Goal: Navigation & Orientation: Find specific page/section

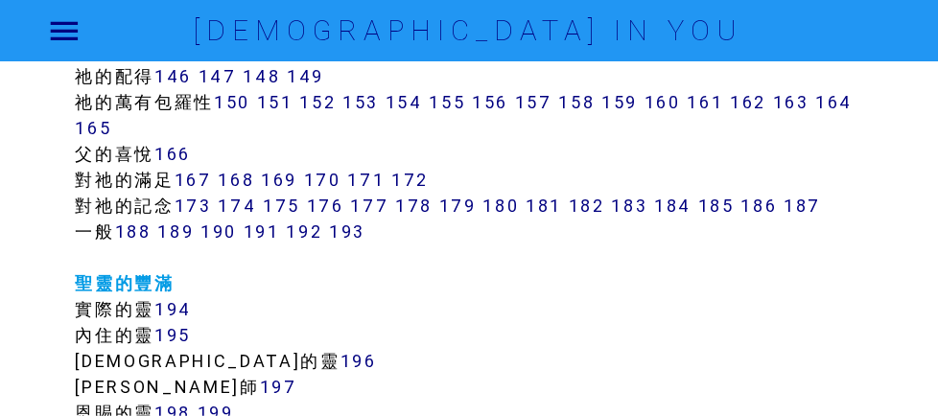
scroll to position [1534, 0]
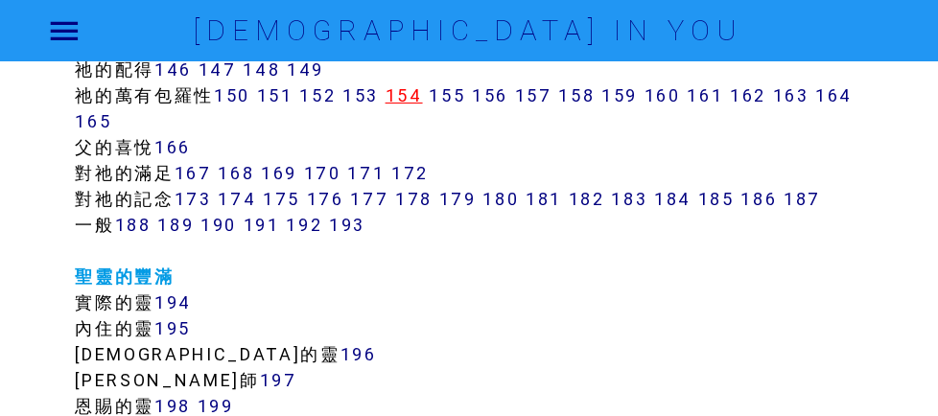
click at [423, 103] on link "154" at bounding box center [403, 95] width 37 height 22
click at [465, 100] on link "155" at bounding box center [447, 95] width 36 height 22
click at [250, 99] on link "150" at bounding box center [232, 95] width 36 height 22
click at [773, 106] on link "163" at bounding box center [791, 95] width 36 height 22
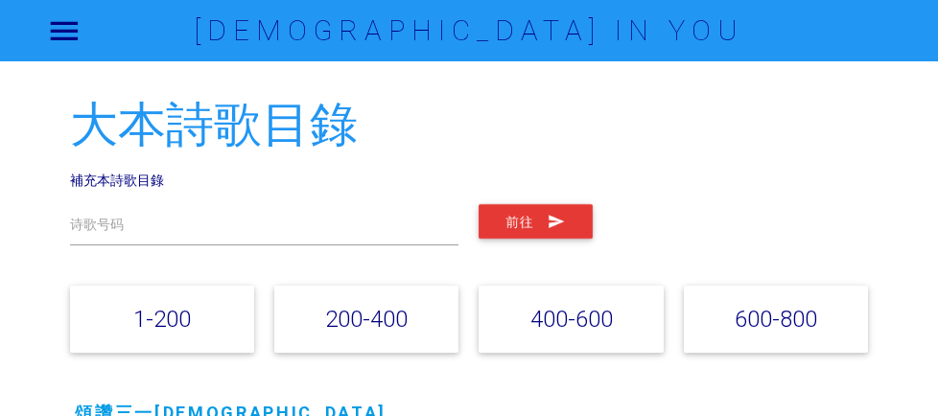
scroll to position [1534, 0]
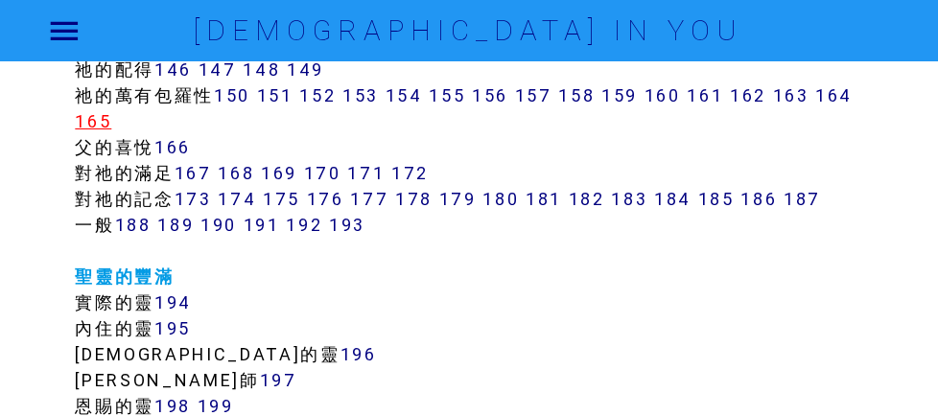
click at [111, 120] on link "165" at bounding box center [93, 121] width 36 height 22
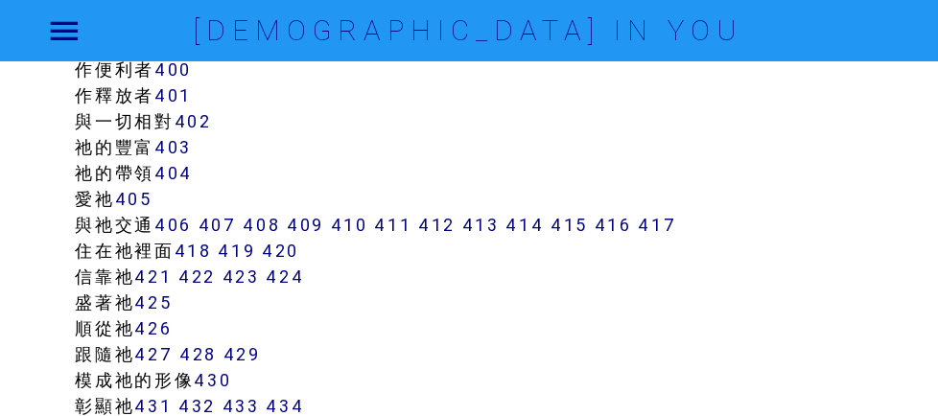
scroll to position [4219, 0]
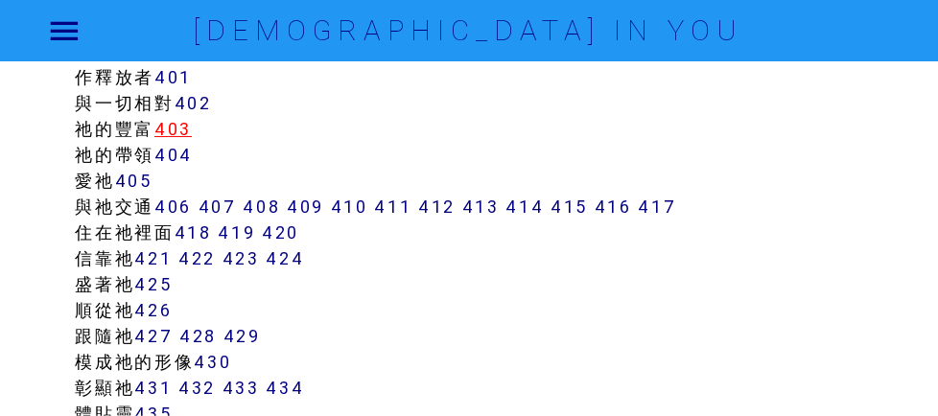
click at [192, 140] on link "403" at bounding box center [172, 129] width 37 height 22
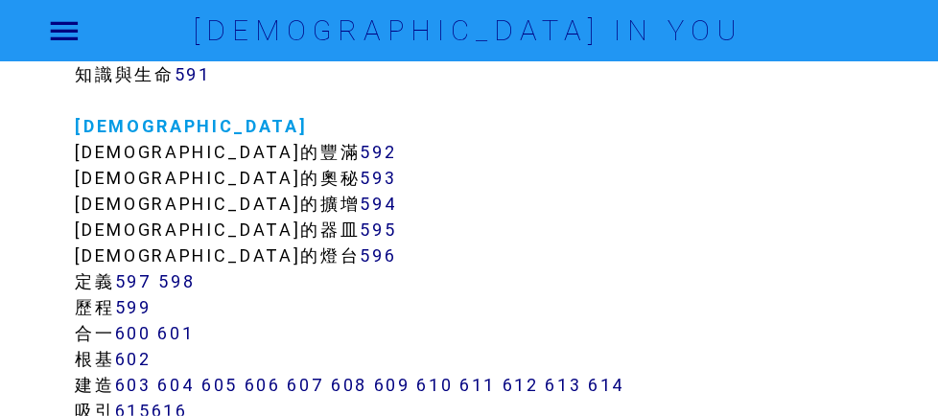
scroll to position [7574, 0]
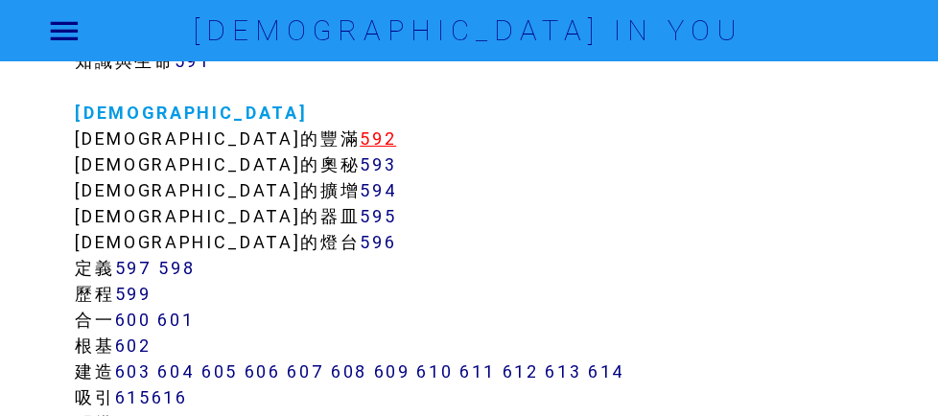
click at [360, 150] on link "592" at bounding box center [378, 139] width 36 height 22
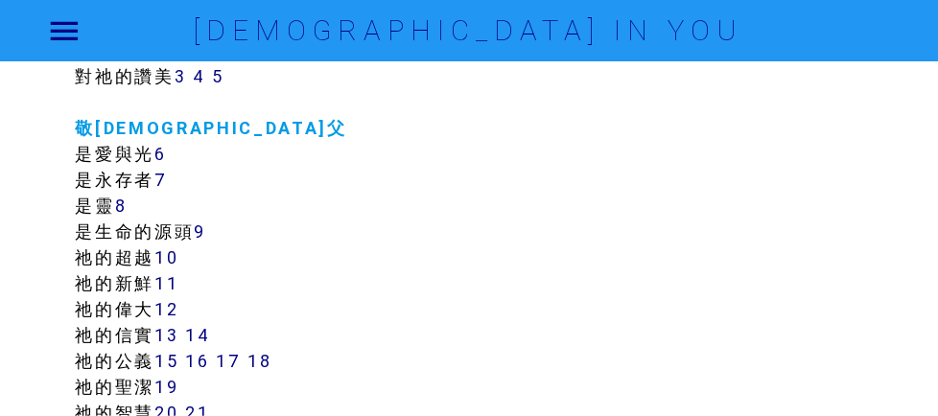
scroll to position [83, 0]
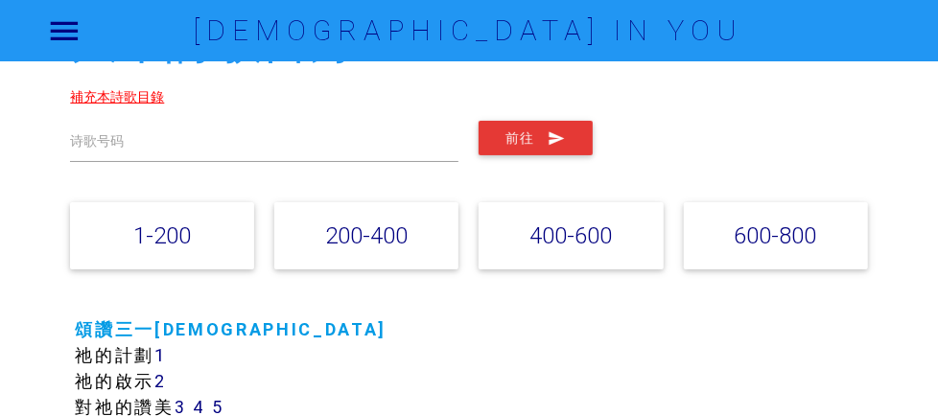
click at [149, 97] on link "補充本詩歌目錄" at bounding box center [117, 96] width 94 height 17
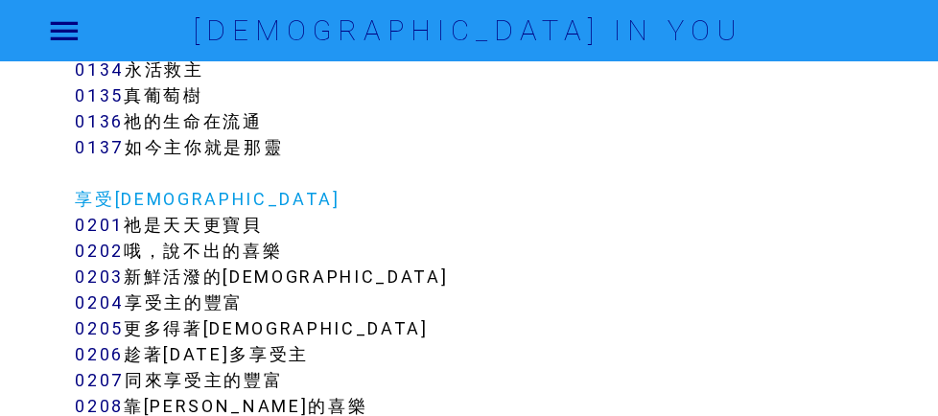
scroll to position [2013, 0]
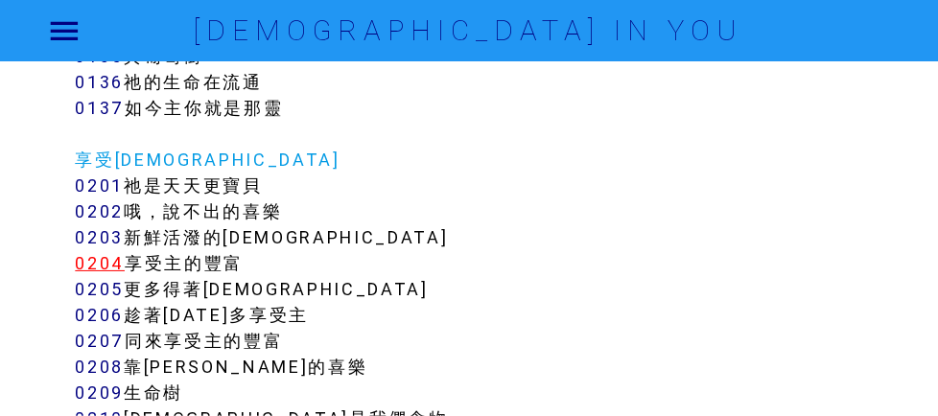
click at [125, 266] on link "0204" at bounding box center [100, 263] width 50 height 22
click at [125, 345] on link "0207" at bounding box center [100, 341] width 50 height 22
click at [124, 319] on link "0206" at bounding box center [99, 315] width 49 height 22
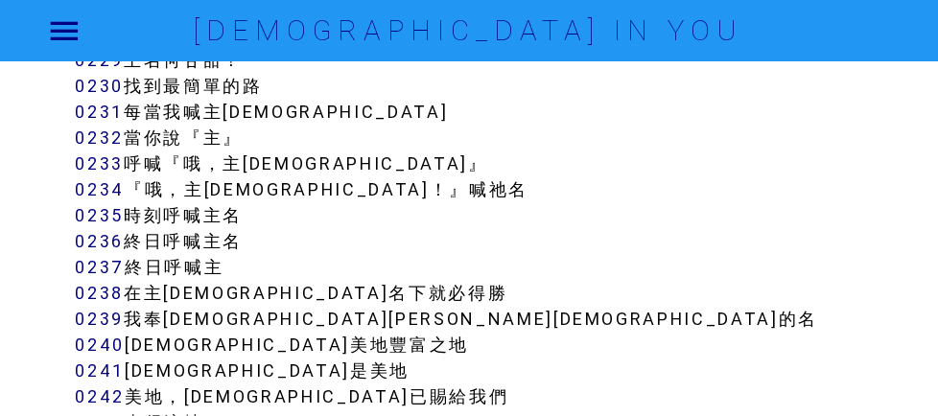
scroll to position [2876, 0]
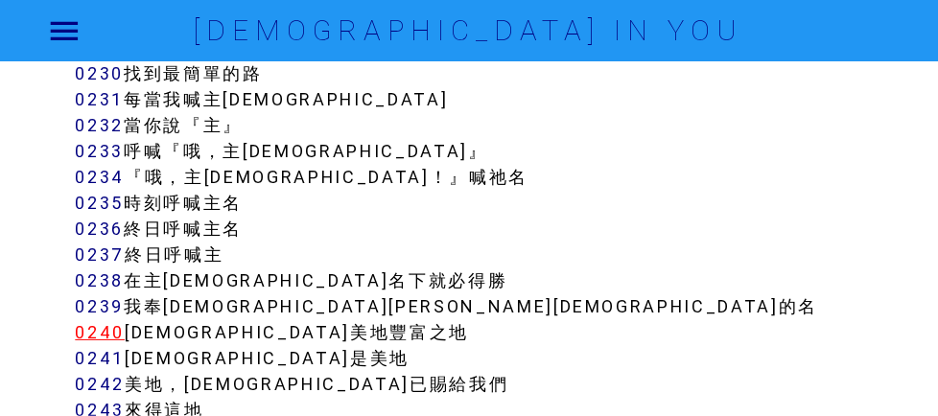
click at [125, 340] on link "0240" at bounding box center [100, 332] width 50 height 22
click at [125, 366] on link "0241" at bounding box center [100, 358] width 50 height 22
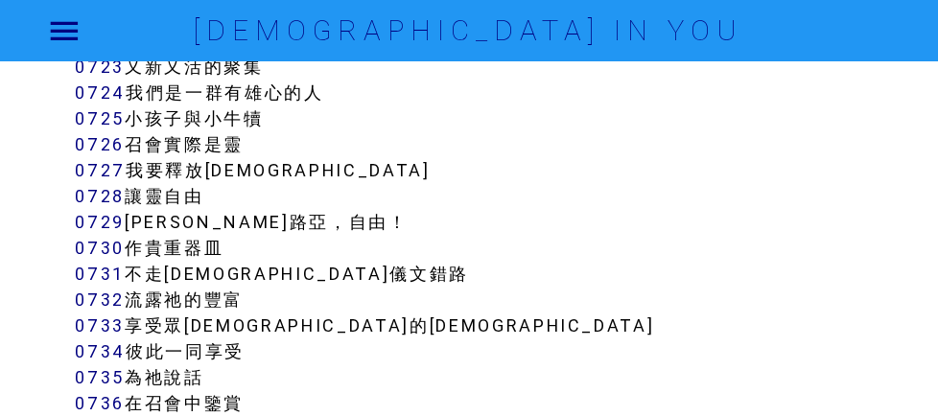
scroll to position [7095, 0]
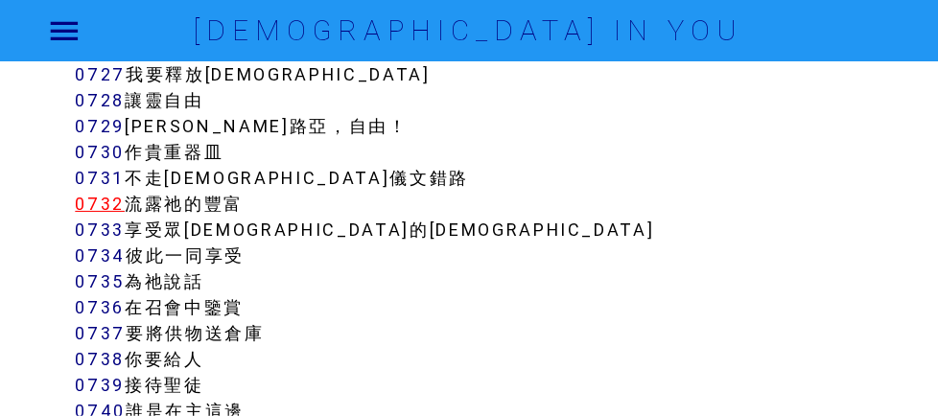
click at [125, 211] on link "0732" at bounding box center [100, 204] width 50 height 22
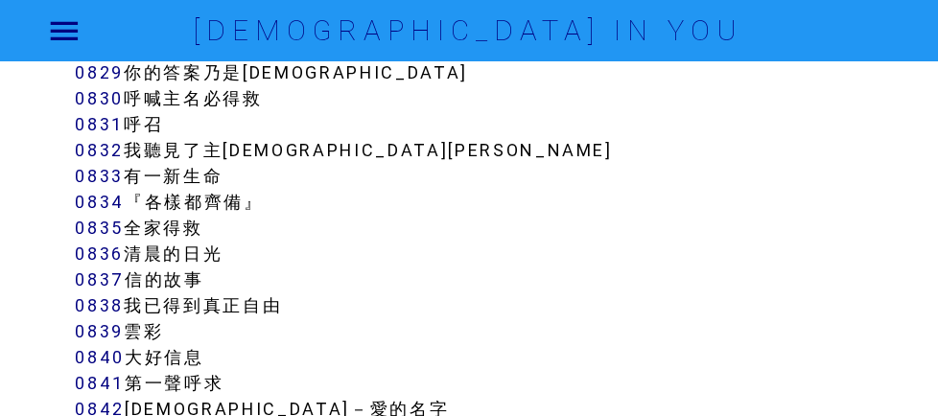
scroll to position [8533, 0]
